Goal: Check status: Check status

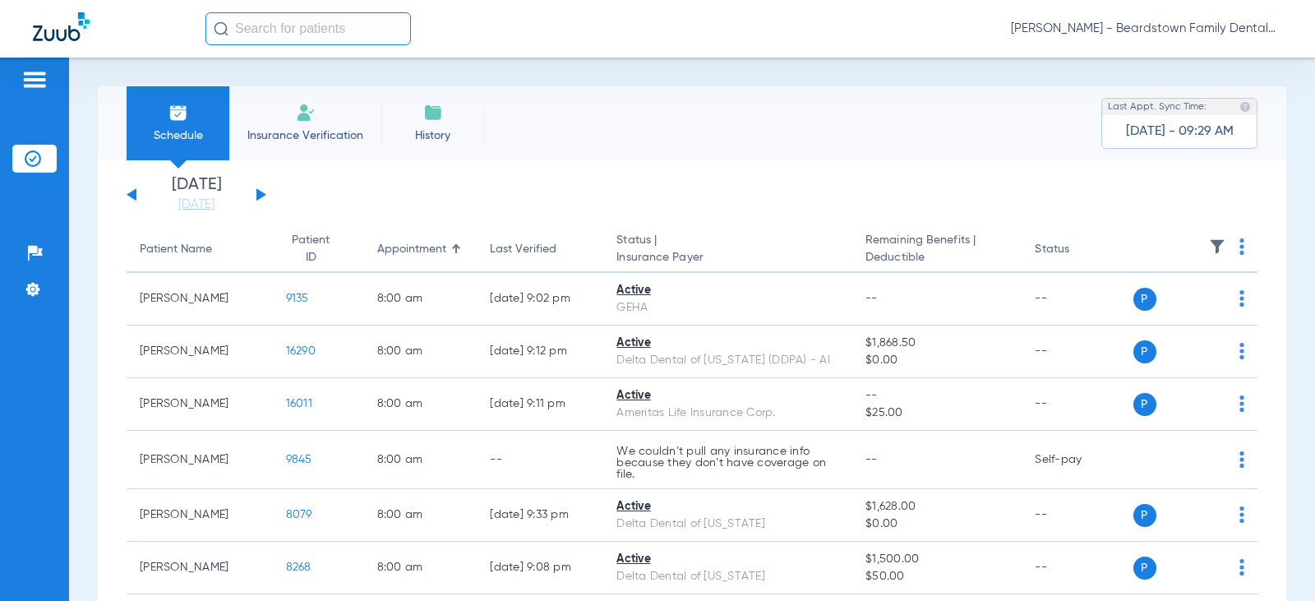
click at [257, 193] on button at bounding box center [261, 194] width 10 height 12
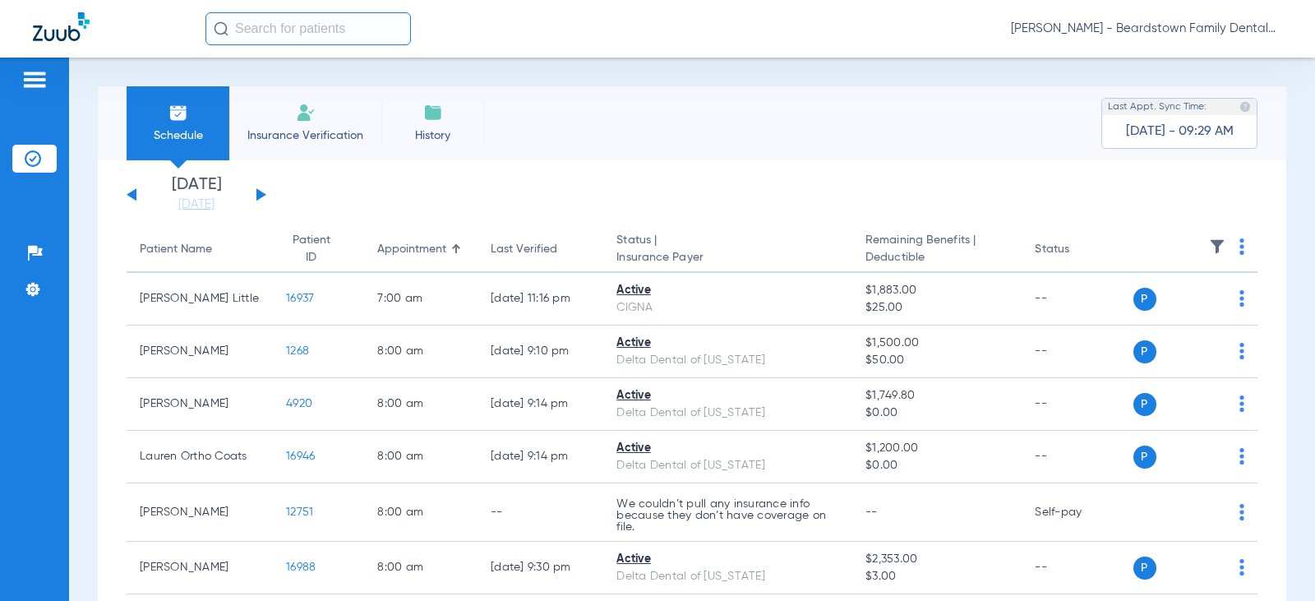
click at [1209, 246] on img at bounding box center [1217, 246] width 16 height 16
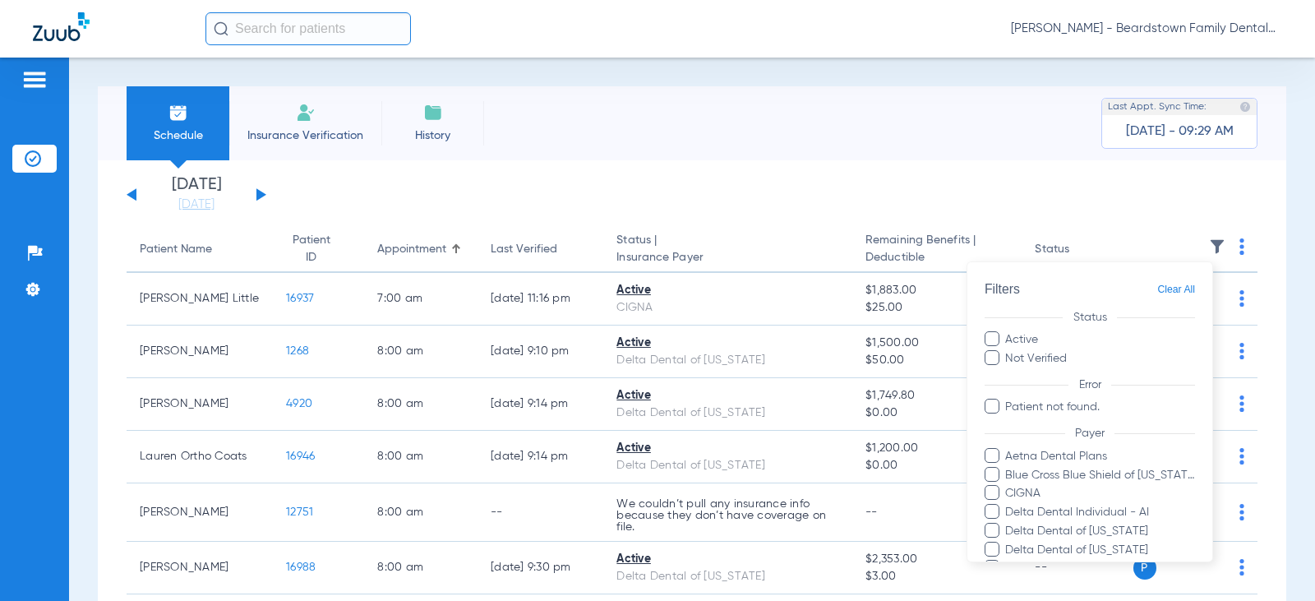
scroll to position [318, 0]
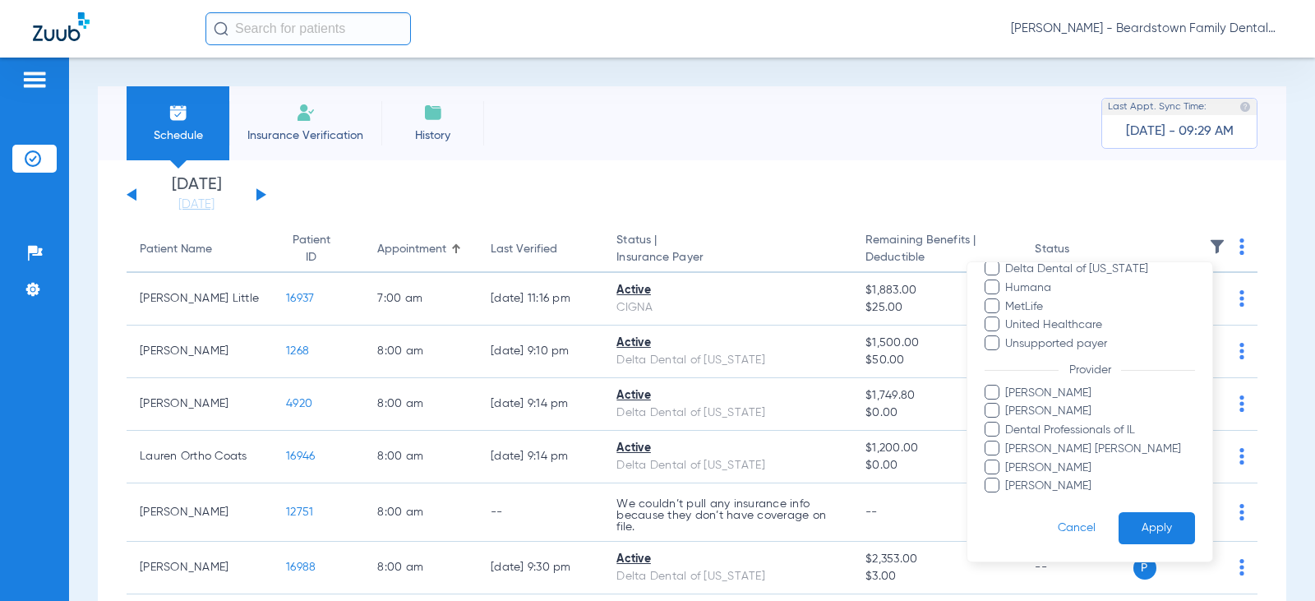
click at [1035, 441] on span "[PERSON_NAME] [PERSON_NAME]" at bounding box center [1099, 448] width 191 height 17
click at [1008, 460] on input "[PERSON_NAME] [PERSON_NAME]" at bounding box center [1008, 460] width 0 height 0
click at [1168, 528] on button "Apply" at bounding box center [1156, 528] width 76 height 32
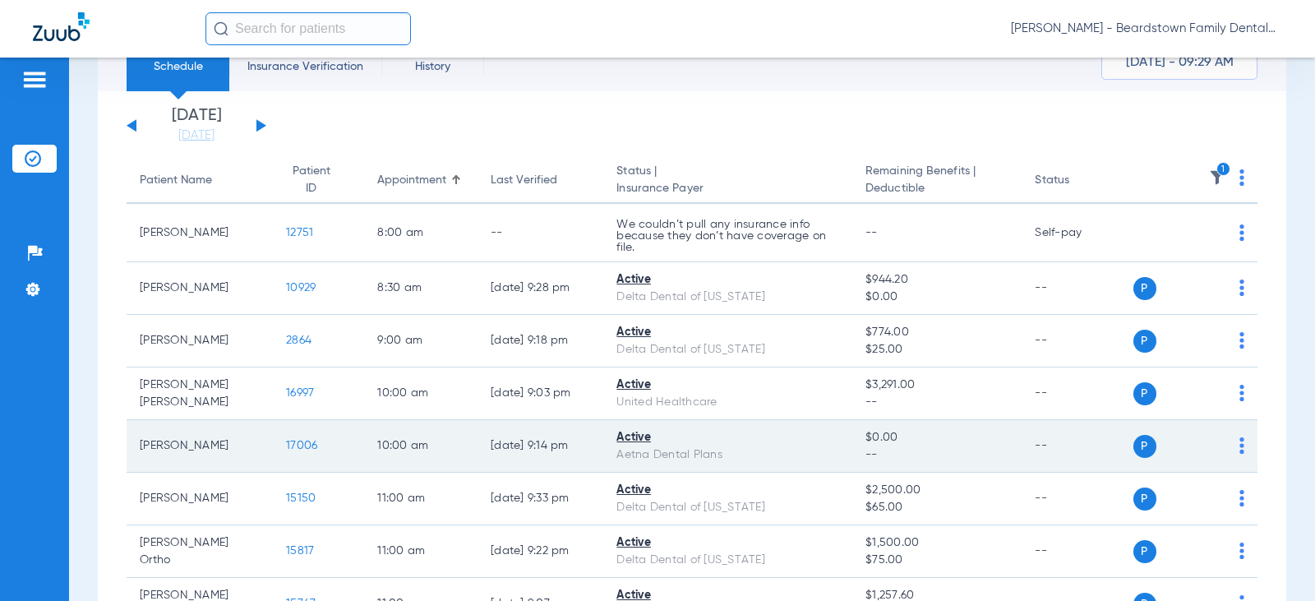
scroll to position [164, 0]
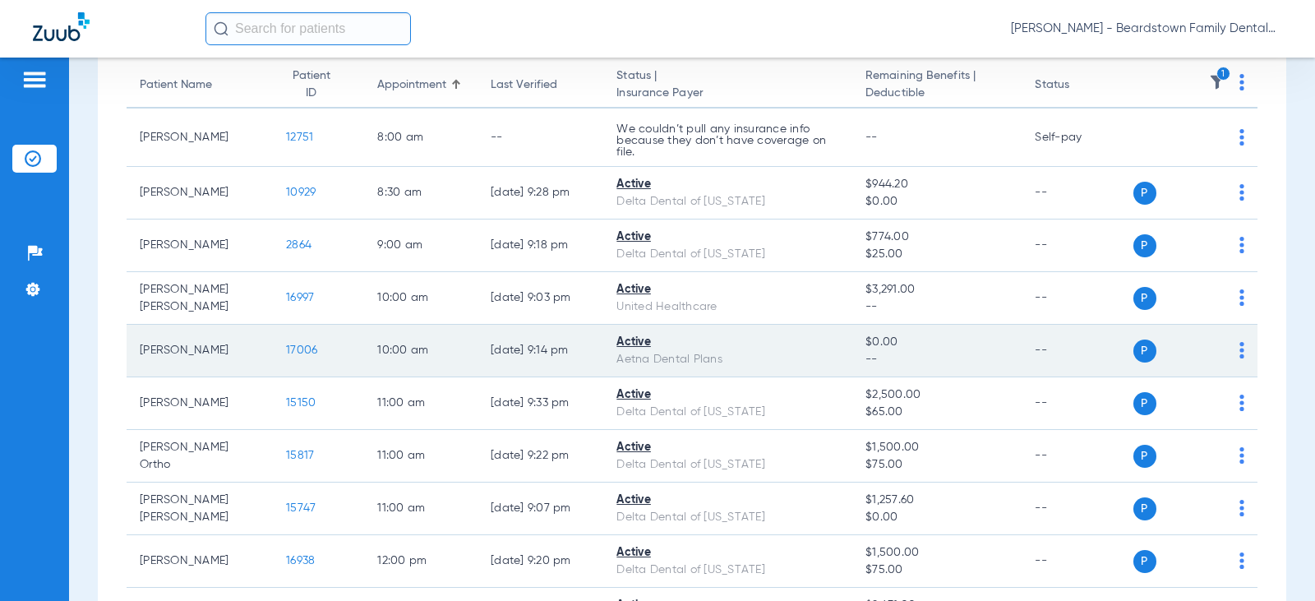
click at [753, 360] on div "Aetna Dental Plans" at bounding box center [727, 359] width 223 height 17
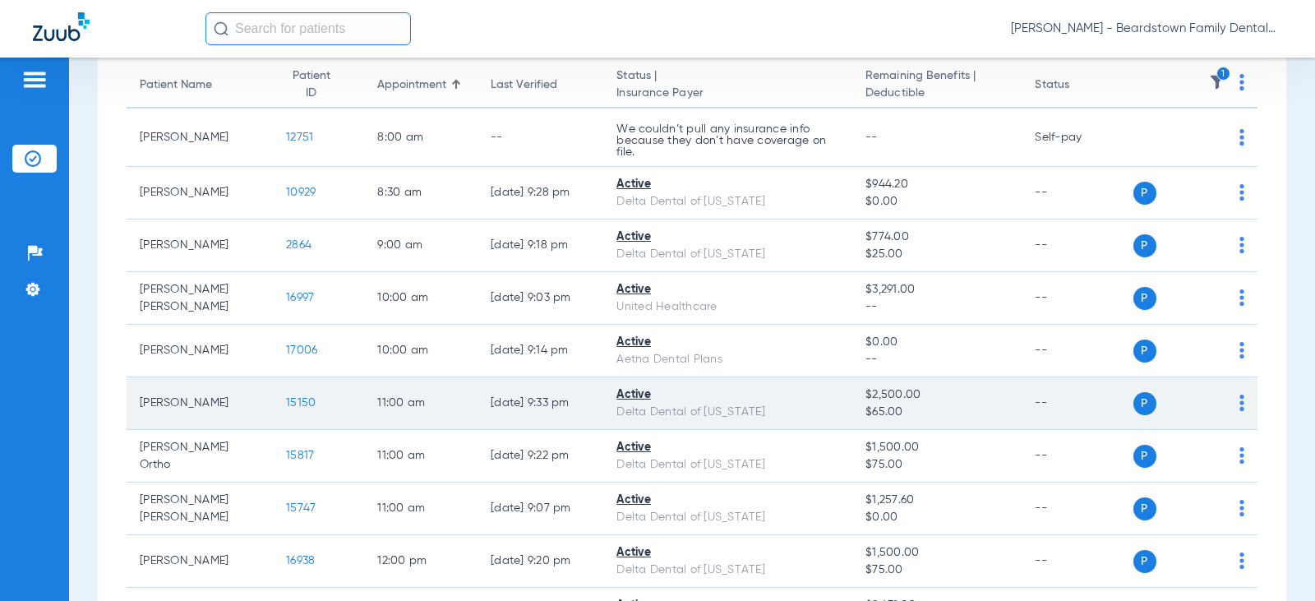
click at [754, 410] on div "Delta Dental of [US_STATE]" at bounding box center [727, 412] width 223 height 17
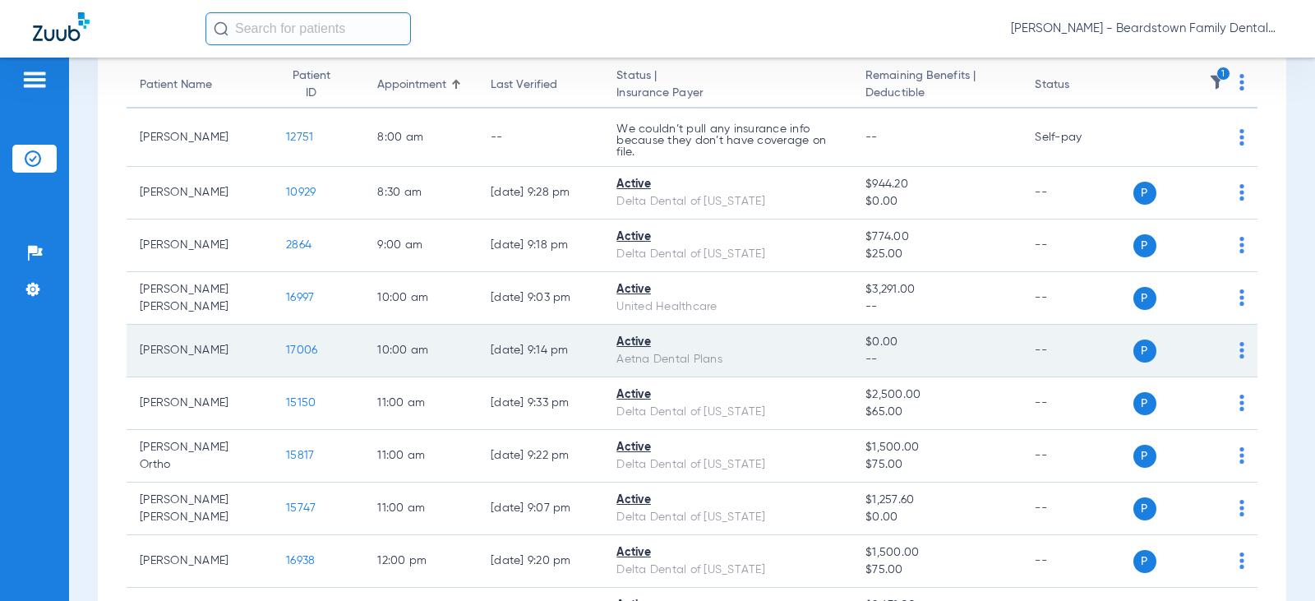
click at [173, 360] on td "[PERSON_NAME]" at bounding box center [200, 351] width 146 height 53
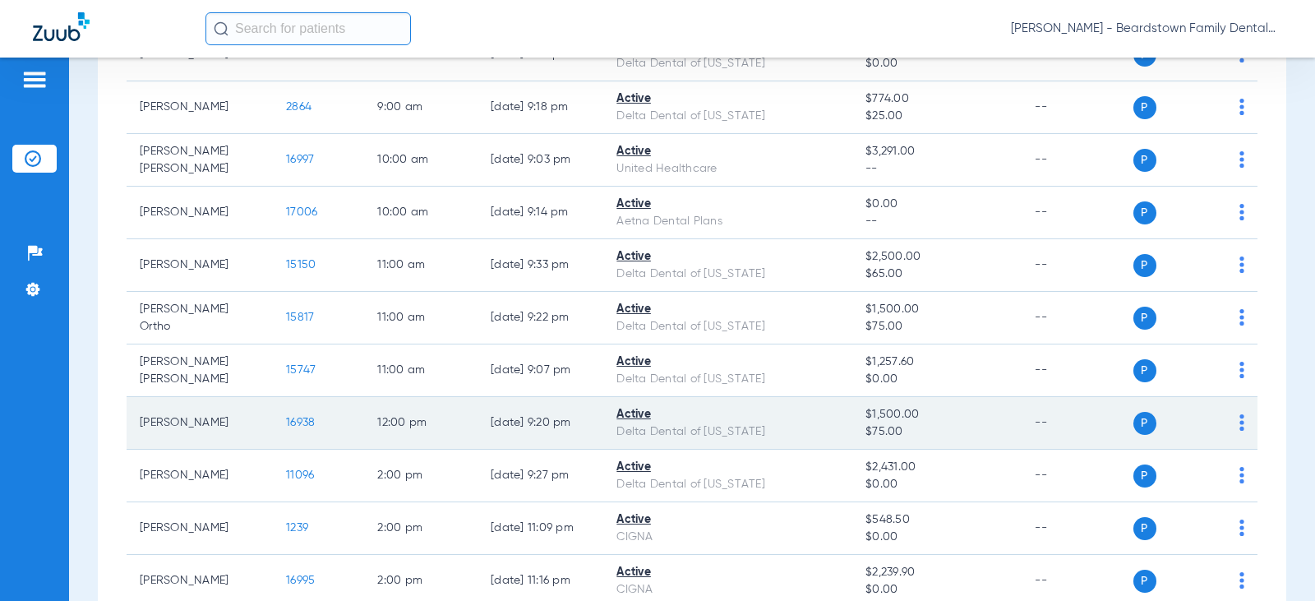
scroll to position [329, 0]
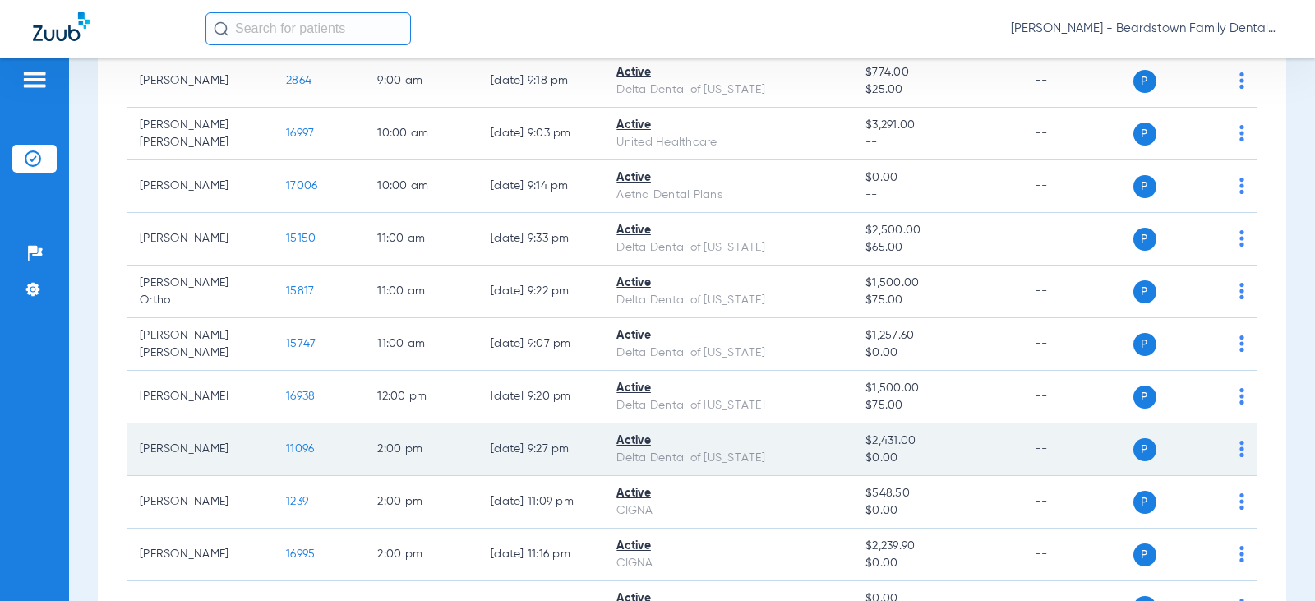
click at [556, 463] on td "[DATE] 9:27 PM" at bounding box center [540, 449] width 126 height 53
click at [1133, 459] on span "P" at bounding box center [1144, 449] width 23 height 23
click at [1137, 447] on span "P" at bounding box center [1144, 449] width 23 height 23
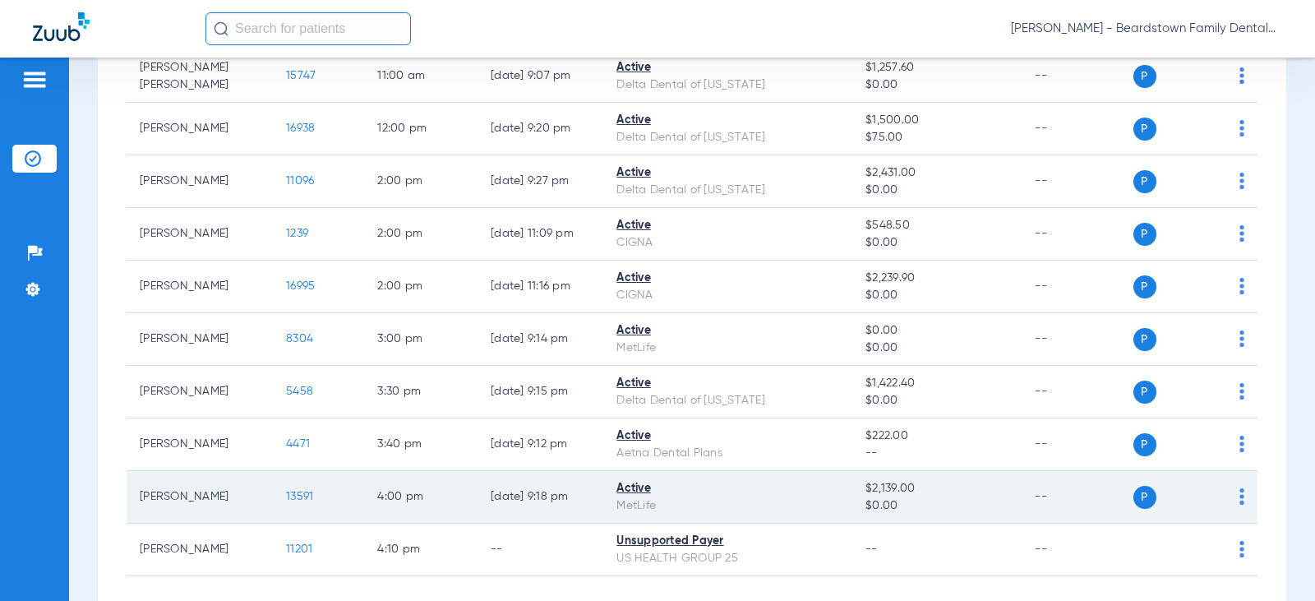
scroll to position [677, 0]
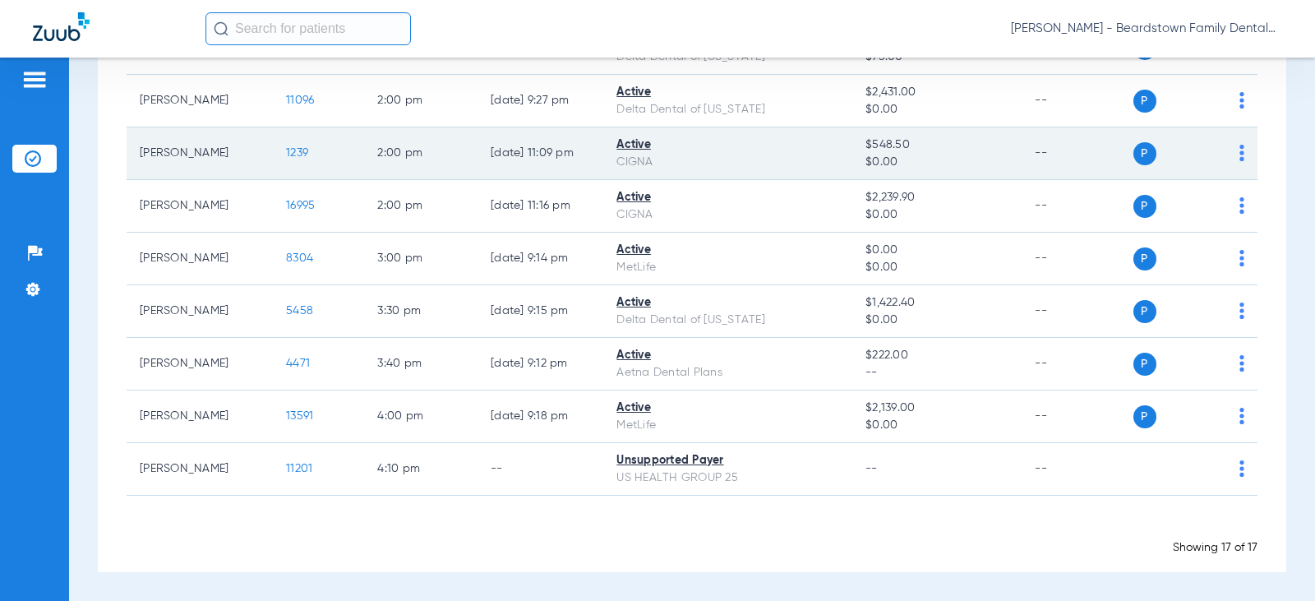
click at [333, 167] on td "1239" at bounding box center [318, 153] width 91 height 53
click at [1133, 154] on span "P" at bounding box center [1144, 153] width 23 height 23
click at [1134, 149] on span "P" at bounding box center [1144, 153] width 23 height 23
click at [1134, 150] on span "P" at bounding box center [1144, 153] width 23 height 23
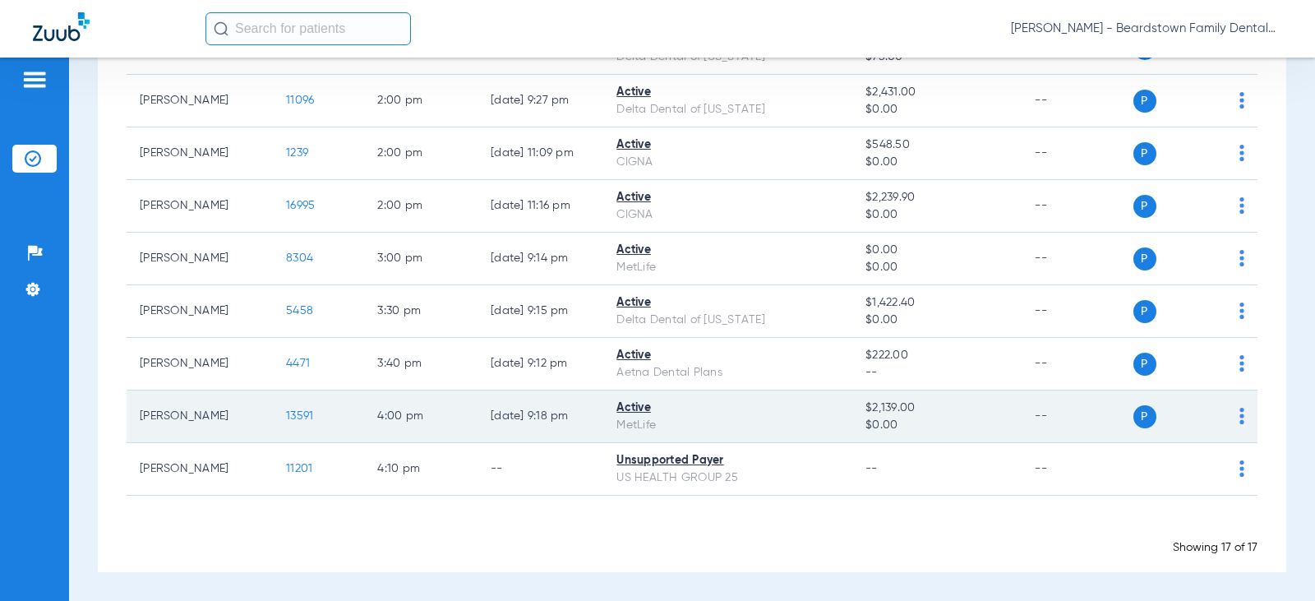
click at [1239, 414] on img at bounding box center [1241, 416] width 5 height 16
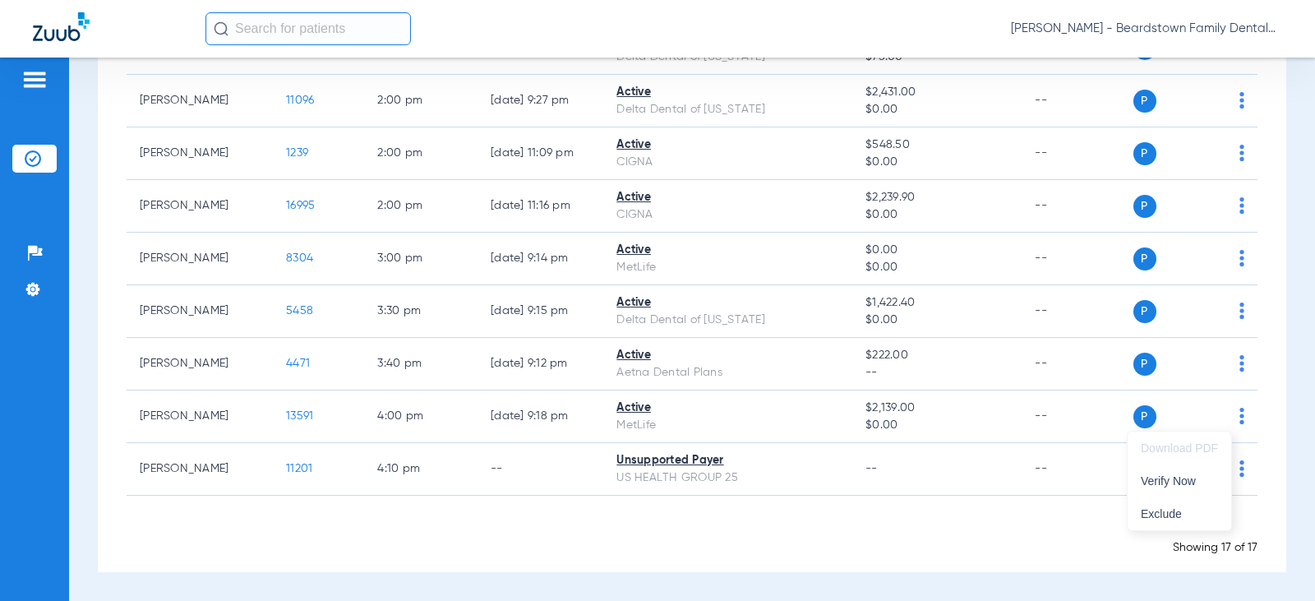
click at [286, 417] on div at bounding box center [657, 300] width 1315 height 601
click at [286, 417] on span "13591" at bounding box center [299, 416] width 27 height 12
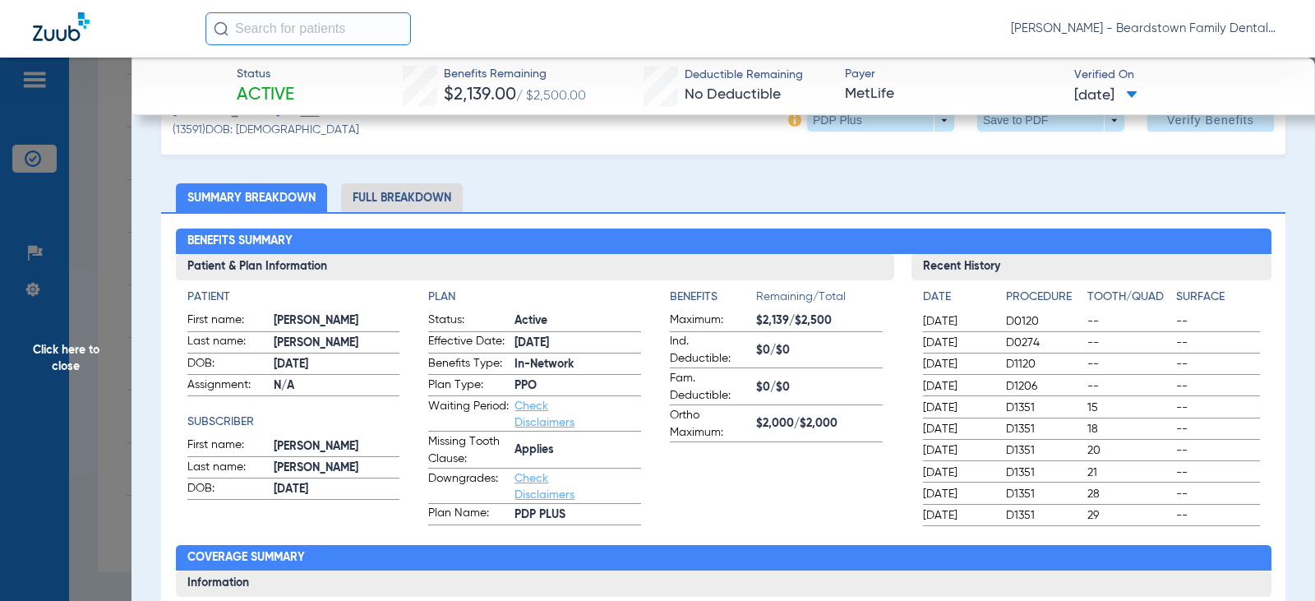
scroll to position [82, 0]
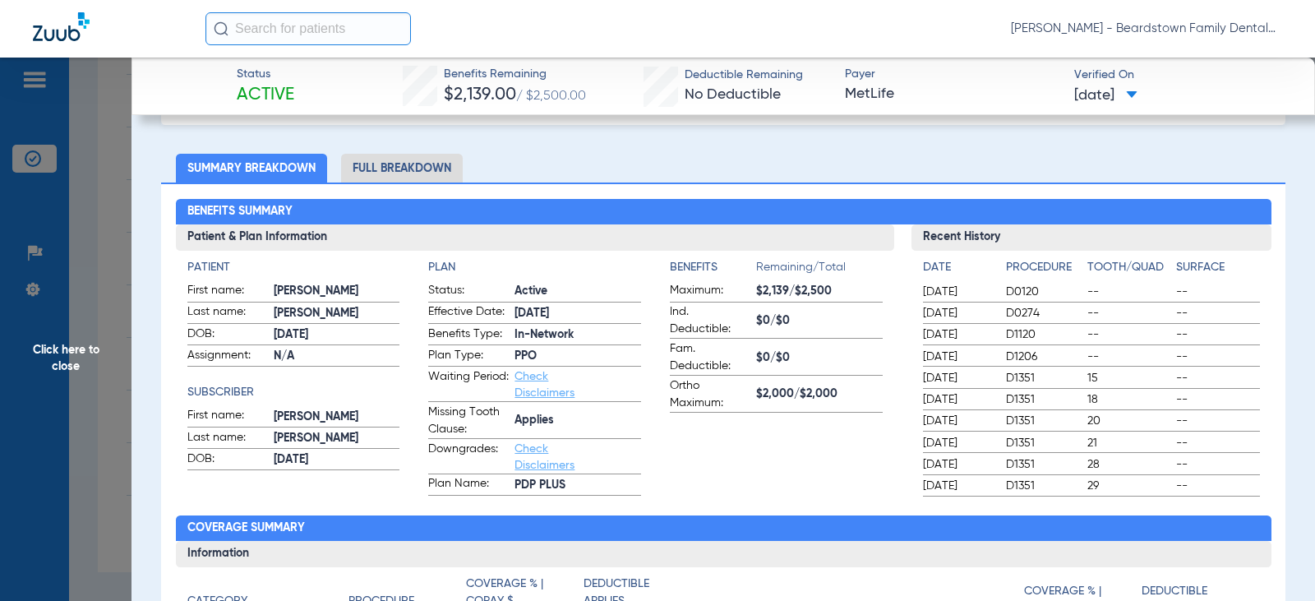
click at [800, 285] on span "$2,139/$2,500" at bounding box center [819, 291] width 127 height 17
click at [797, 285] on span "$2,139/$2,500" at bounding box center [819, 291] width 127 height 17
click at [796, 288] on span "$2,139/$2,500" at bounding box center [819, 291] width 127 height 17
click at [793, 293] on span "$2,139/$2,500" at bounding box center [819, 291] width 127 height 17
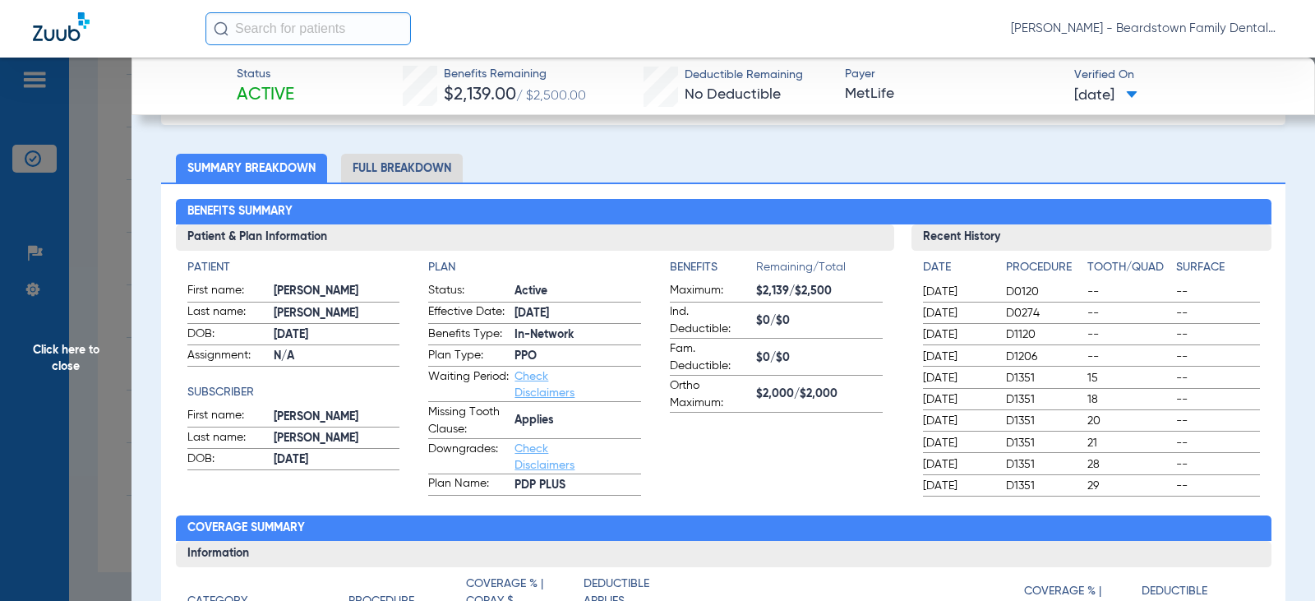
scroll to position [0, 0]
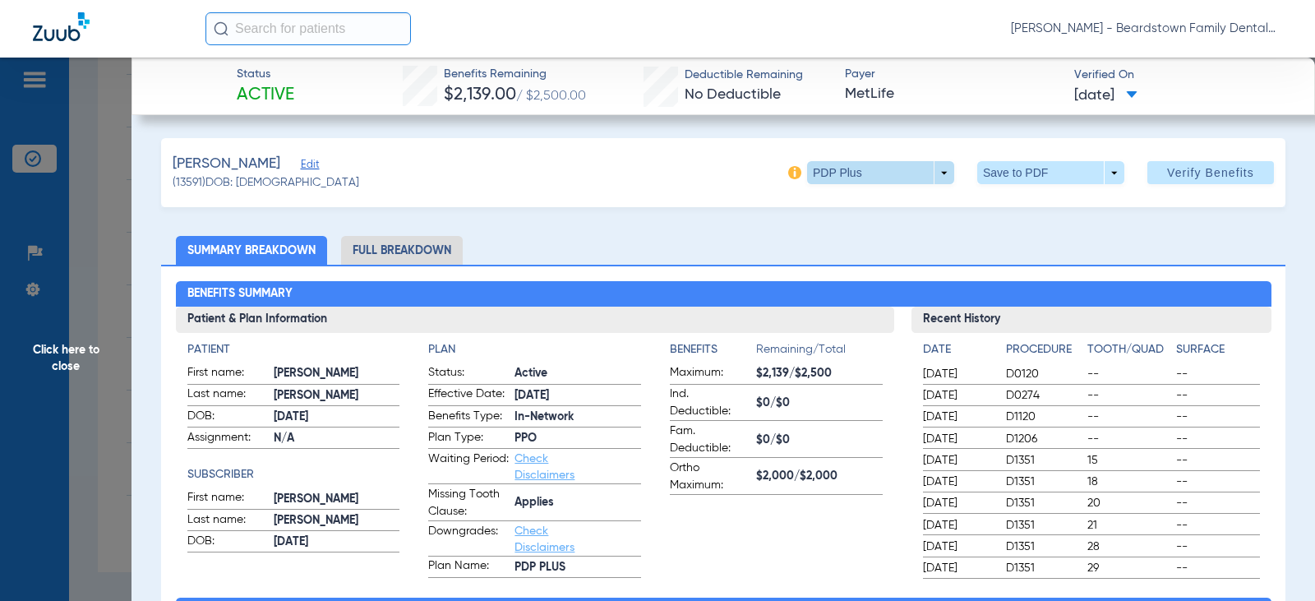
click at [938, 176] on span at bounding box center [880, 172] width 147 height 23
click at [1165, 100] on div at bounding box center [657, 300] width 1315 height 601
click at [1137, 94] on span at bounding box center [1132, 95] width 12 height 9
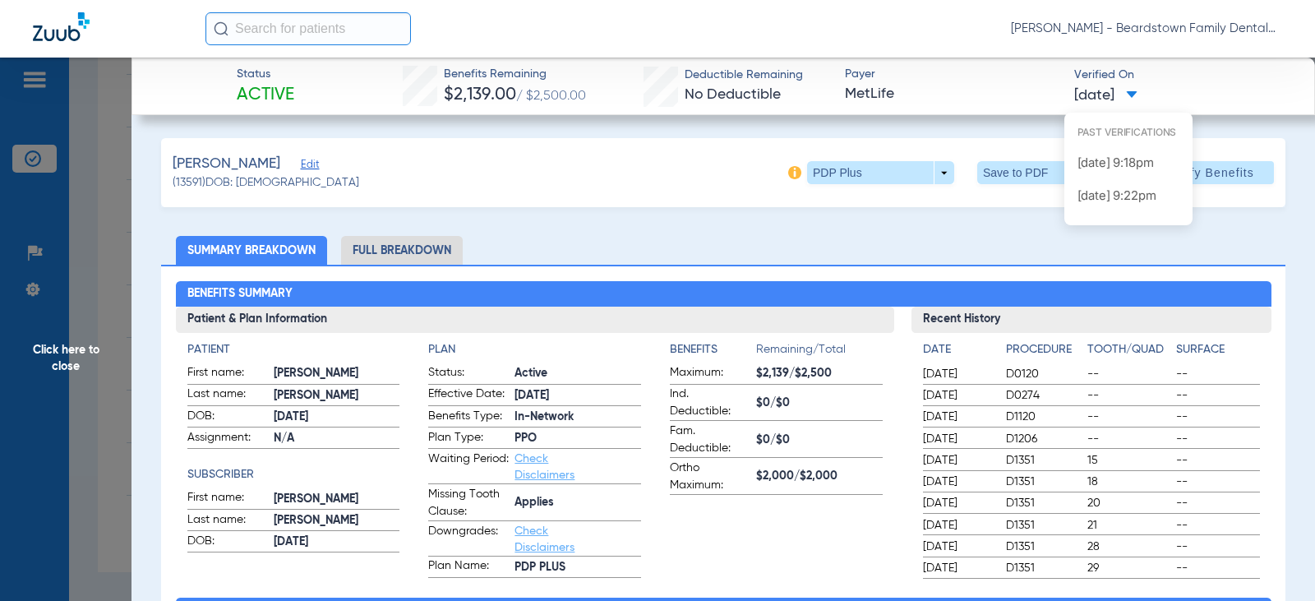
click at [633, 284] on div at bounding box center [657, 300] width 1315 height 601
click at [1113, 91] on span "[DATE]" at bounding box center [1105, 95] width 63 height 21
